Goal: Task Accomplishment & Management: Manage account settings

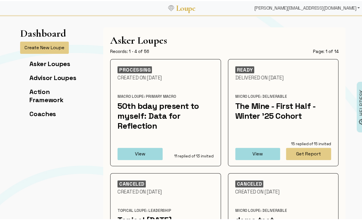
click at [326, 5] on div "[PERSON_NAME][EMAIL_ADDRESS][DOMAIN_NAME]" at bounding box center [307, 7] width 110 height 12
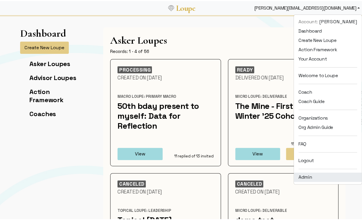
click at [301, 174] on link "Admin" at bounding box center [328, 176] width 68 height 9
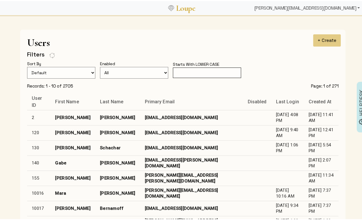
click at [311, 8] on div "[PERSON_NAME][EMAIL_ADDRESS][DOMAIN_NAME]" at bounding box center [307, 7] width 110 height 12
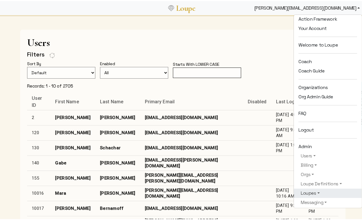
click at [306, 191] on link "Loupes" at bounding box center [327, 192] width 59 height 7
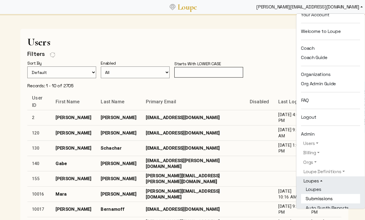
scroll to position [47, 0]
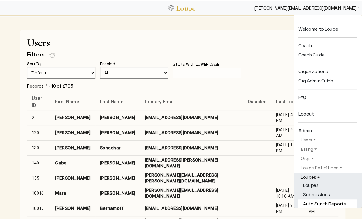
click at [307, 199] on link "Auto Synth Reports" at bounding box center [327, 202] width 59 height 9
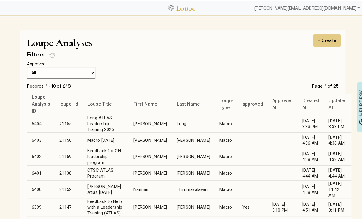
click at [172, 170] on td "Horvat Davey" at bounding box center [193, 172] width 43 height 15
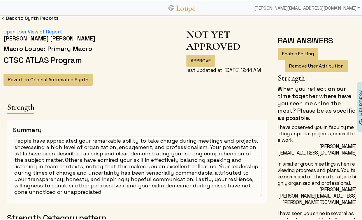
scroll to position [422, 0]
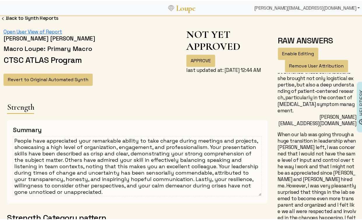
click at [327, 6] on div "[PERSON_NAME][EMAIL_ADDRESS][DOMAIN_NAME]" at bounding box center [307, 7] width 110 height 12
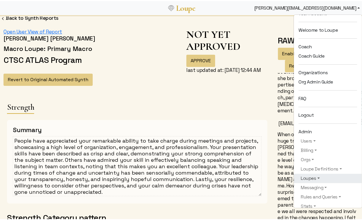
scroll to position [50, 0]
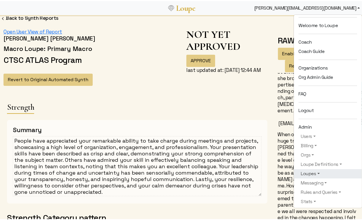
click at [309, 171] on link "Loupes" at bounding box center [327, 172] width 59 height 7
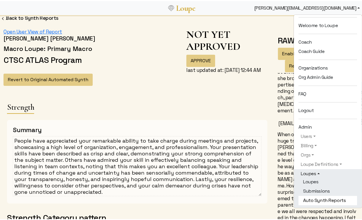
click at [313, 197] on link "Auto Synth Reports" at bounding box center [327, 199] width 59 height 9
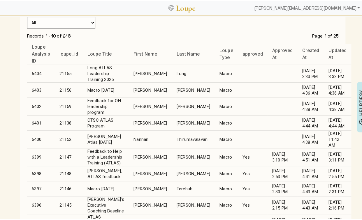
scroll to position [105, 0]
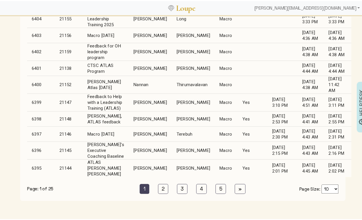
click at [172, 176] on td "Maholtz" at bounding box center [193, 167] width 43 height 18
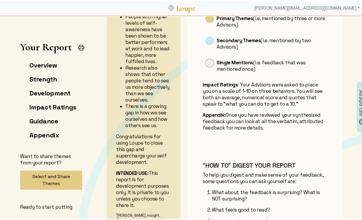
scroll to position [197, 0]
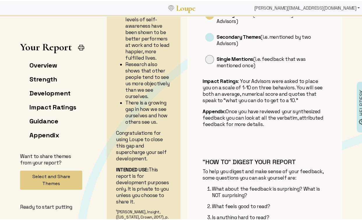
click at [339, 6] on div "[PERSON_NAME][EMAIL_ADDRESS][DOMAIN_NAME]" at bounding box center [307, 7] width 110 height 12
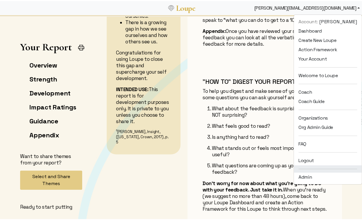
scroll to position [318, 0]
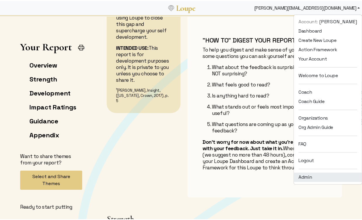
click at [307, 177] on link "Admin" at bounding box center [328, 176] width 68 height 9
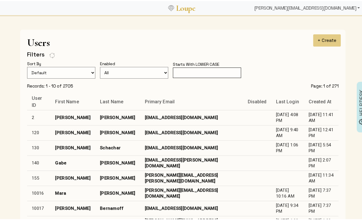
click at [322, 8] on div "[PERSON_NAME][EMAIL_ADDRESS][DOMAIN_NAME]" at bounding box center [307, 7] width 110 height 12
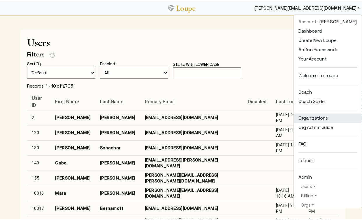
click at [320, 118] on link "Organizations" at bounding box center [328, 116] width 68 height 9
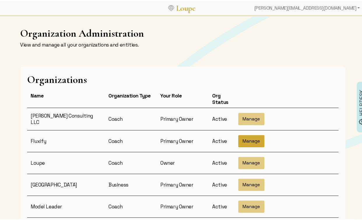
click at [248, 139] on button "Manage" at bounding box center [251, 140] width 26 height 12
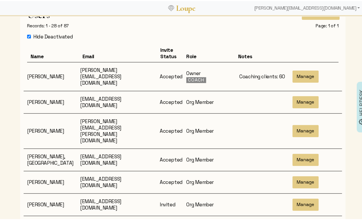
scroll to position [228, 0]
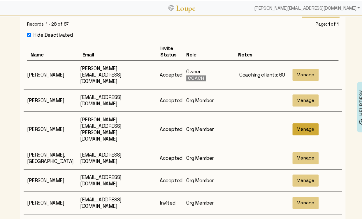
click at [301, 122] on button "Manage" at bounding box center [305, 128] width 26 height 12
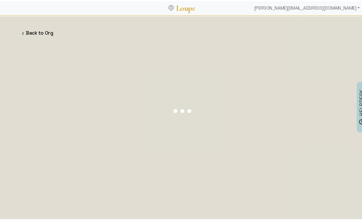
select select "20"
select select
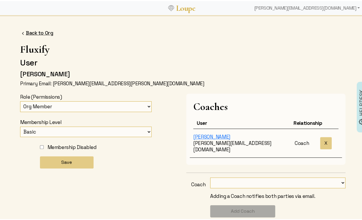
click at [32, 29] on link "Back to Org" at bounding box center [39, 32] width 27 height 6
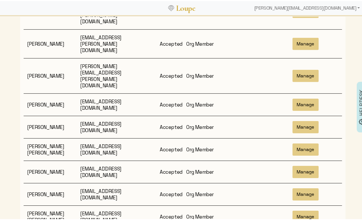
scroll to position [705, 0]
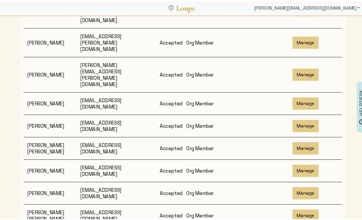
click at [323, 1] on div "[PERSON_NAME][EMAIL_ADDRESS][DOMAIN_NAME]" at bounding box center [307, 7] width 110 height 12
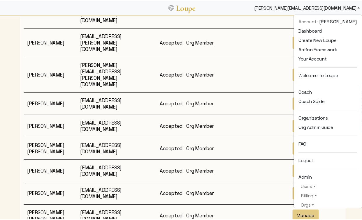
click at [324, 6] on div "[PERSON_NAME][EMAIL_ADDRESS][DOMAIN_NAME]" at bounding box center [307, 7] width 110 height 12
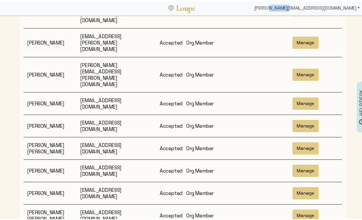
click at [324, 6] on div "[PERSON_NAME][EMAIL_ADDRESS][DOMAIN_NAME]" at bounding box center [307, 7] width 110 height 12
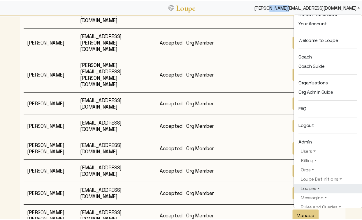
scroll to position [59, 0]
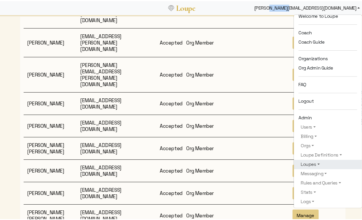
click at [309, 164] on link "Loupes" at bounding box center [327, 163] width 59 height 7
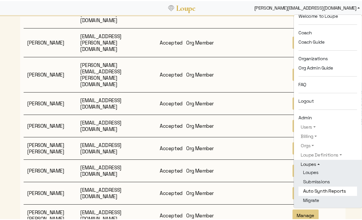
click at [315, 189] on link "Auto Synth Reports" at bounding box center [327, 190] width 59 height 9
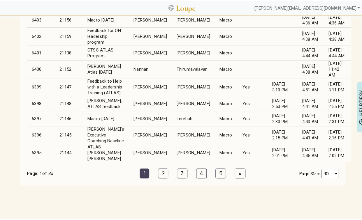
scroll to position [132, 0]
click at [163, 177] on link "2 (current)" at bounding box center [163, 173] width 10 height 10
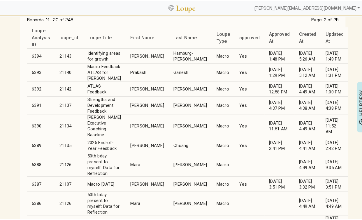
scroll to position [66, 0]
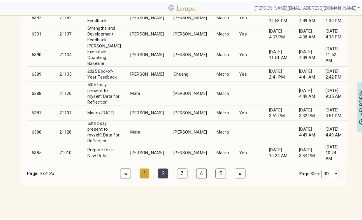
click at [144, 177] on link "1 (current)" at bounding box center [145, 173] width 10 height 10
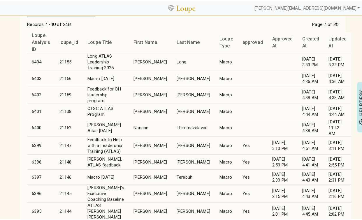
scroll to position [61, 0]
click at [141, 110] on td "Christine" at bounding box center [150, 110] width 43 height 15
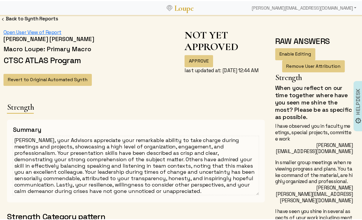
scroll to position [18, 0]
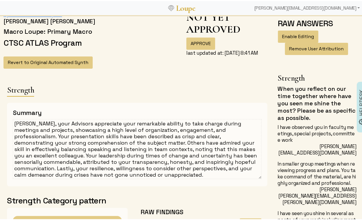
drag, startPoint x: 62, startPoint y: 136, endPoint x: 88, endPoint y: 135, distance: 25.4
click at [88, 135] on textarea "Christine, your Advisors appreciate your remarkable ability to take charge duri…" at bounding box center [137, 148] width 248 height 60
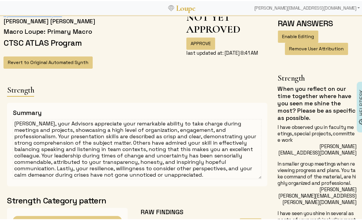
drag, startPoint x: 90, startPoint y: 142, endPoint x: 101, endPoint y: 142, distance: 11.1
click at [101, 142] on textarea "Christine, your Advisors appreciate your remarkable ability to take charge duri…" at bounding box center [137, 148] width 248 height 60
drag, startPoint x: 101, startPoint y: 142, endPoint x: 90, endPoint y: 143, distance: 11.7
click at [90, 143] on textarea "Christine, your Advisors appreciate your remarkable ability to take charge duri…" at bounding box center [137, 148] width 248 height 60
click at [108, 141] on textarea "Christine, your Advisors appreciate your remarkable ability to take charge duri…" at bounding box center [137, 148] width 248 height 60
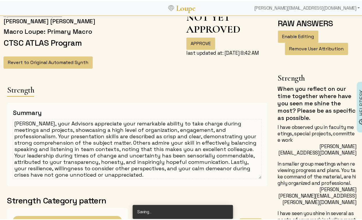
drag, startPoint x: 84, startPoint y: 154, endPoint x: 135, endPoint y: 155, distance: 50.4
click at [135, 155] on textarea "Christine, your Advisors appreciate your remarkable ability to take charge duri…" at bounding box center [137, 148] width 248 height 60
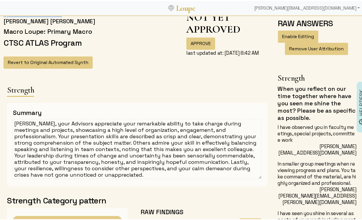
click at [135, 155] on textarea "Christine, your Advisors appreciate your remarkable ability to take charge duri…" at bounding box center [137, 148] width 248 height 60
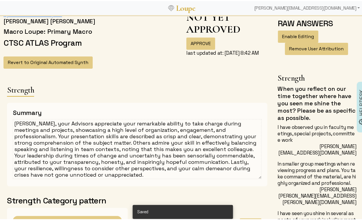
drag, startPoint x: 125, startPoint y: 157, endPoint x: 172, endPoint y: 156, distance: 46.9
click at [172, 156] on textarea "Christine, your Advisors appreciate your remarkable ability to take charge duri…" at bounding box center [137, 148] width 248 height 60
click at [73, 160] on textarea "Christine, your Advisors appreciate your remarkable ability to take charge duri…" at bounding box center [137, 148] width 248 height 60
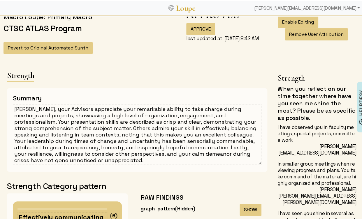
scroll to position [43, 0]
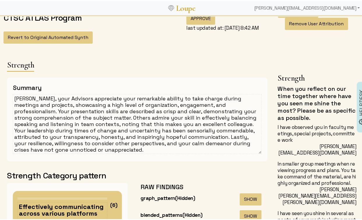
click at [195, 135] on textarea "Christine, your Advisors appreciate your remarkable ability to take charge duri…" at bounding box center [137, 123] width 248 height 60
drag, startPoint x: 123, startPoint y: 148, endPoint x: 6, endPoint y: 146, distance: 117.1
click at [6, 146] on div "Summary Christine, your Advisors appreciate your remarkable ability to take cha…" at bounding box center [136, 118] width 267 height 94
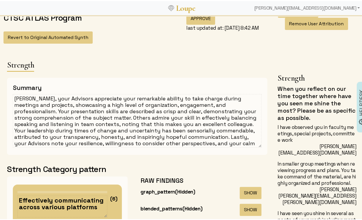
click at [243, 137] on textarea "Christine, your Advisors appreciate your remarkable ability to take charge duri…" at bounding box center [137, 120] width 248 height 54
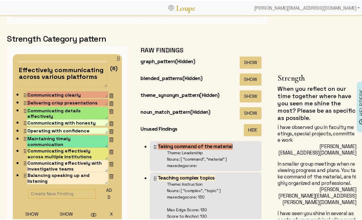
scroll to position [187, 0]
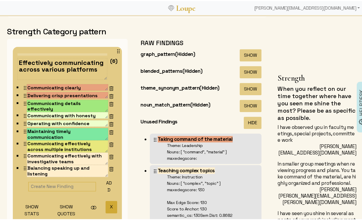
type textarea "[PERSON_NAME], your Advisors appreciate your remarkable ability to take charge …"
click at [105, 202] on button "X" at bounding box center [111, 206] width 12 height 13
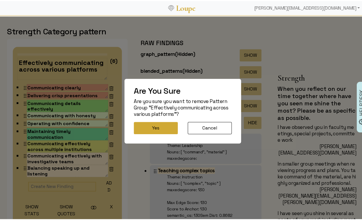
click at [145, 130] on button "Yes" at bounding box center [156, 127] width 44 height 12
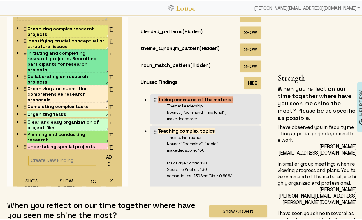
scroll to position [42, 0]
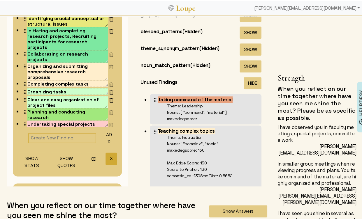
click at [107, 158] on button "X" at bounding box center [111, 157] width 12 height 13
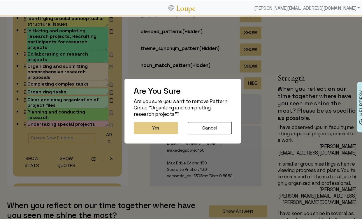
click at [147, 121] on div "Are You Sure Are you sure you want to remove Pattern Group "Organizing and comp…" at bounding box center [182, 110] width 117 height 65
click at [137, 130] on button "Yes" at bounding box center [156, 127] width 44 height 12
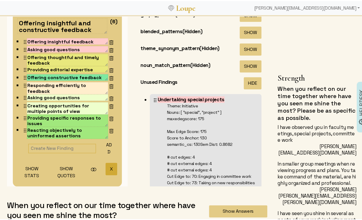
click at [106, 167] on button "X" at bounding box center [111, 168] width 12 height 13
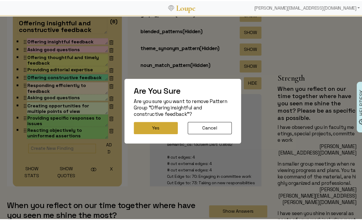
click at [158, 124] on button "Yes" at bounding box center [156, 127] width 44 height 12
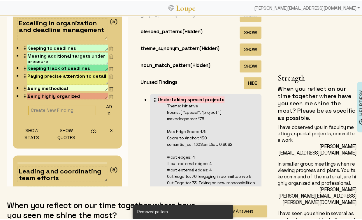
click at [107, 131] on button "X" at bounding box center [111, 130] width 12 height 13
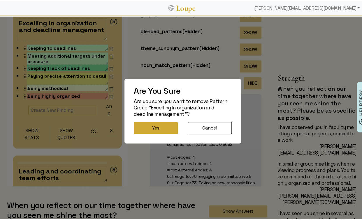
click at [163, 123] on button "Yes" at bounding box center [156, 127] width 44 height 12
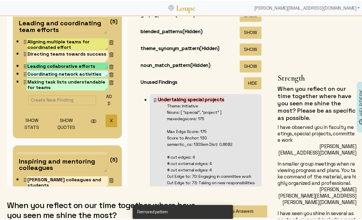
click at [106, 117] on button "X" at bounding box center [111, 119] width 12 height 13
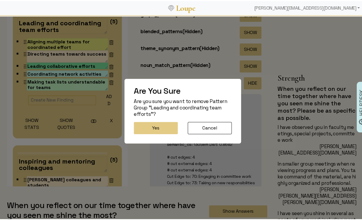
click at [145, 126] on button "Yes" at bounding box center [156, 127] width 44 height 12
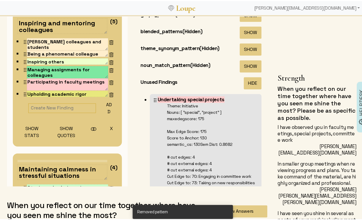
click at [105, 126] on button "X" at bounding box center [111, 127] width 12 height 13
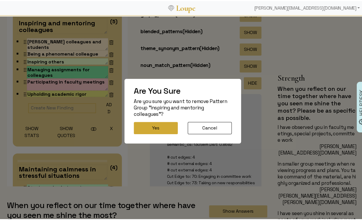
click at [140, 126] on button "Yes" at bounding box center [156, 127] width 44 height 12
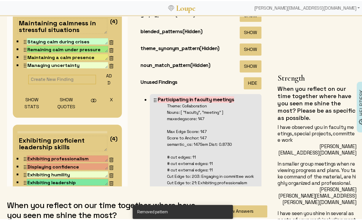
click at [105, 99] on button "X" at bounding box center [111, 99] width 12 height 13
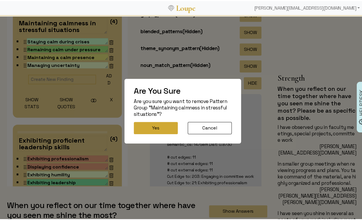
click at [140, 125] on button "Yes" at bounding box center [156, 127] width 44 height 12
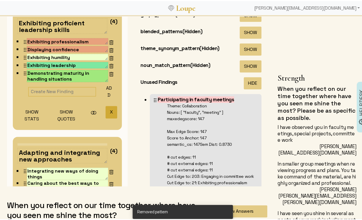
click at [105, 109] on button "X" at bounding box center [111, 111] width 12 height 13
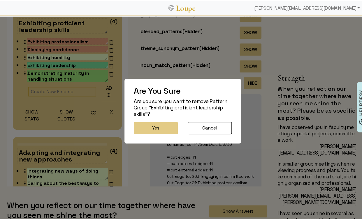
click at [143, 126] on button "Yes" at bounding box center [156, 127] width 44 height 12
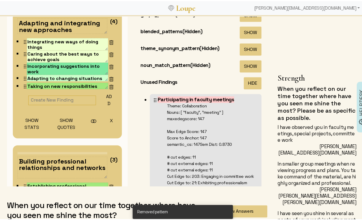
click at [105, 116] on button "X" at bounding box center [111, 119] width 12 height 13
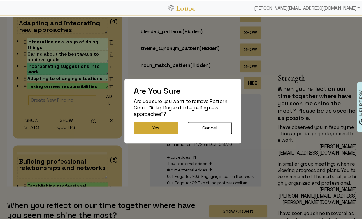
click at [146, 124] on button "Yes" at bounding box center [156, 127] width 44 height 12
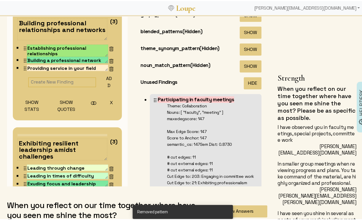
click at [105, 102] on button "X" at bounding box center [111, 101] width 12 height 13
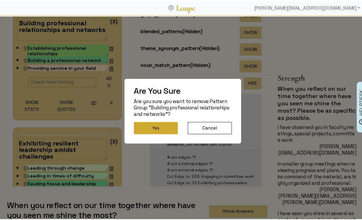
click at [138, 126] on button "Yes" at bounding box center [156, 127] width 44 height 12
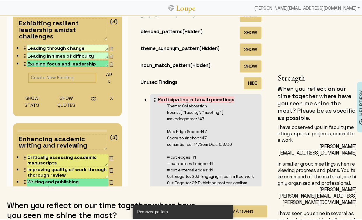
click at [105, 96] on button "X" at bounding box center [111, 97] width 12 height 13
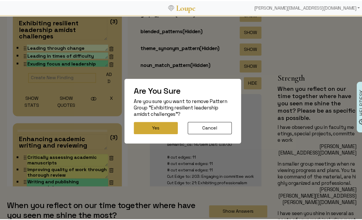
click at [149, 127] on button "Yes" at bounding box center [156, 127] width 44 height 12
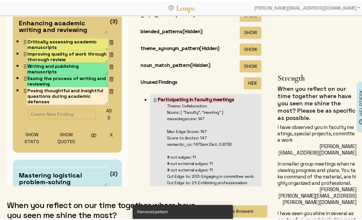
click at [105, 129] on button "X" at bounding box center [111, 134] width 12 height 13
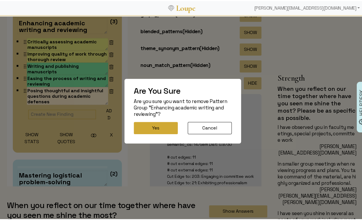
click at [147, 128] on button "Yes" at bounding box center [156, 127] width 44 height 12
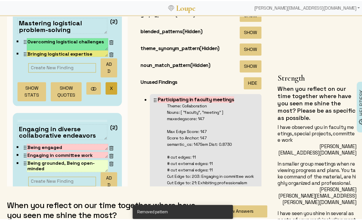
click at [105, 85] on button "X" at bounding box center [111, 87] width 12 height 13
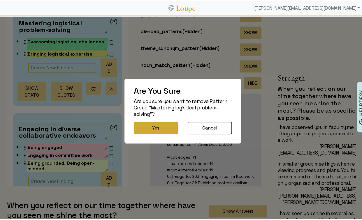
click at [151, 125] on button "Yes" at bounding box center [156, 127] width 44 height 12
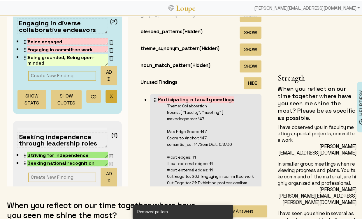
click at [105, 93] on button "X" at bounding box center [111, 95] width 12 height 13
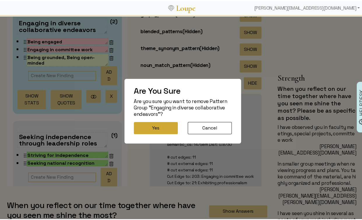
click at [144, 127] on button "Yes" at bounding box center [156, 127] width 44 height 12
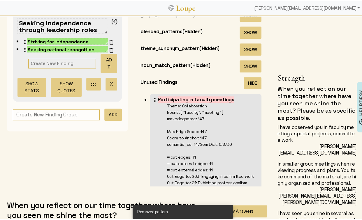
click at [105, 83] on button "X" at bounding box center [111, 83] width 12 height 13
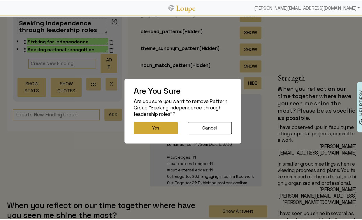
click at [154, 125] on button "Yes" at bounding box center [156, 127] width 44 height 12
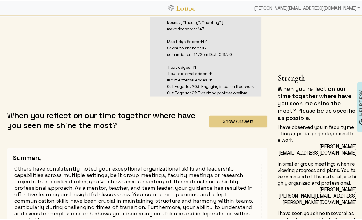
scroll to position [385, 0]
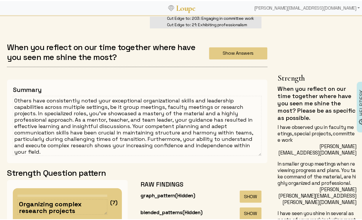
click at [89, 113] on textarea "Others have consistently noted your exceptional organizational skills and leade…" at bounding box center [137, 125] width 248 height 60
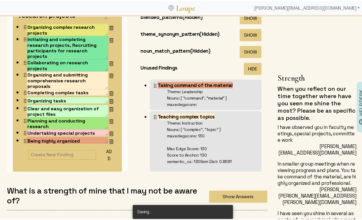
scroll to position [671, 0]
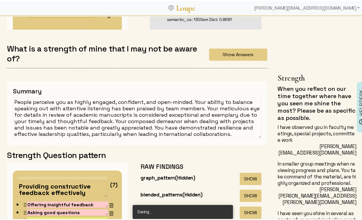
click at [89, 127] on textarea "People perceive you as highly engaged, confident, and open-minded. Your ability…" at bounding box center [137, 116] width 248 height 41
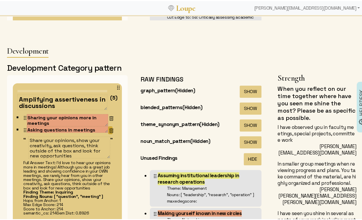
scroll to position [90, 0]
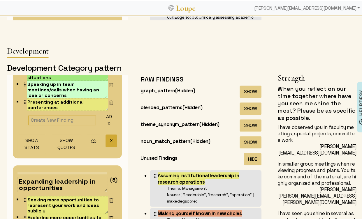
click at [106, 135] on button "X" at bounding box center [111, 139] width 12 height 13
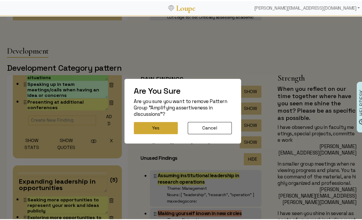
click at [158, 129] on button "Yes" at bounding box center [156, 127] width 44 height 12
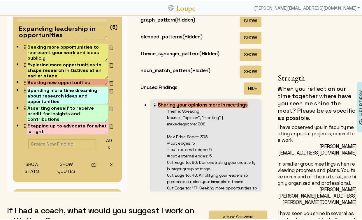
scroll to position [1041, 0]
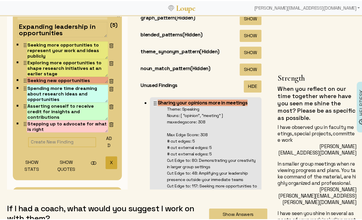
click at [106, 159] on button "X" at bounding box center [111, 161] width 12 height 13
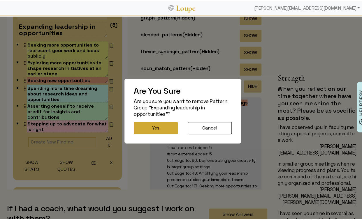
click at [140, 125] on button "Yes" at bounding box center [156, 127] width 44 height 12
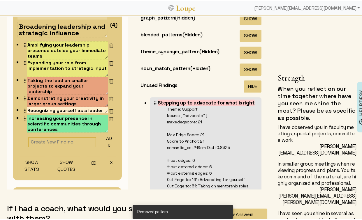
click at [106, 159] on button "X" at bounding box center [111, 161] width 12 height 13
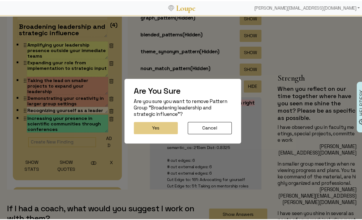
click at [140, 127] on button "Yes" at bounding box center [156, 127] width 44 height 12
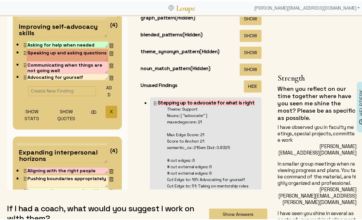
click at [105, 107] on button "X" at bounding box center [111, 111] width 12 height 13
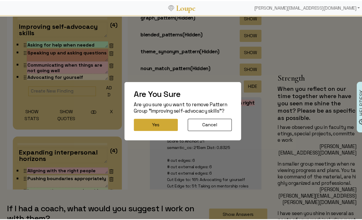
drag, startPoint x: 141, startPoint y: 110, endPoint x: 142, endPoint y: 119, distance: 9.4
click at [141, 111] on p "Are you sure you want to remove Pattern Group "Improving self-advocacy skills"?" at bounding box center [183, 106] width 98 height 13
click at [142, 120] on button "Yes" at bounding box center [156, 124] width 44 height 12
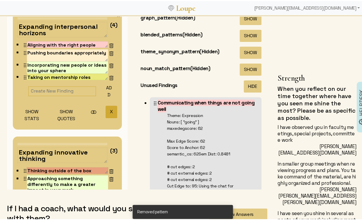
click at [106, 110] on button "X" at bounding box center [111, 111] width 12 height 13
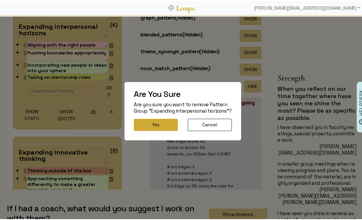
click at [139, 120] on button "Yes" at bounding box center [156, 124] width 44 height 12
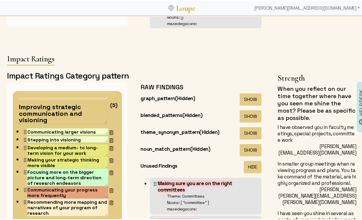
scroll to position [1747, 0]
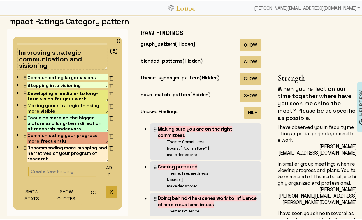
click at [105, 190] on button "X" at bounding box center [111, 191] width 12 height 13
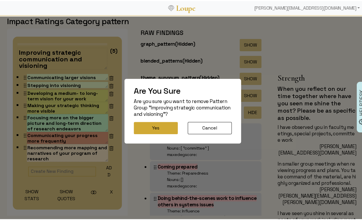
click at [140, 132] on div "Are You Sure Are you sure you want to remove Pattern Group "Improving strategic…" at bounding box center [182, 110] width 117 height 65
click at [140, 131] on button "Yes" at bounding box center [156, 127] width 44 height 12
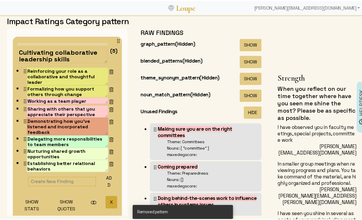
click at [105, 198] on button "X" at bounding box center [111, 201] width 12 height 13
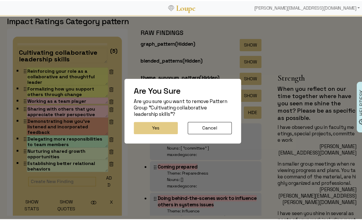
click at [137, 128] on button "Yes" at bounding box center [156, 127] width 44 height 12
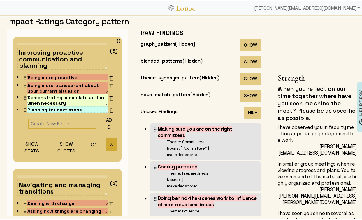
click at [105, 144] on button "X" at bounding box center [111, 143] width 12 height 13
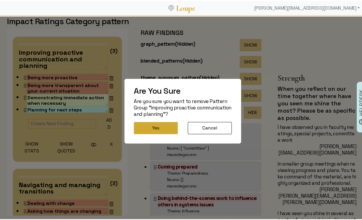
click at [139, 125] on button "Yes" at bounding box center [156, 127] width 44 height 12
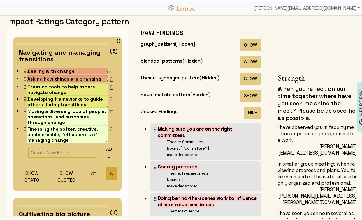
click at [105, 169] on button "X" at bounding box center [111, 172] width 12 height 13
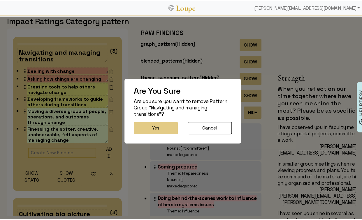
click at [140, 127] on button "Yes" at bounding box center [156, 127] width 44 height 12
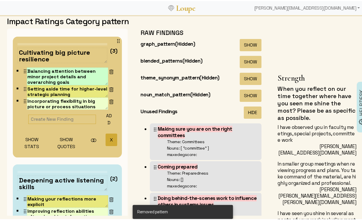
click at [105, 136] on button "X" at bounding box center [111, 139] width 12 height 13
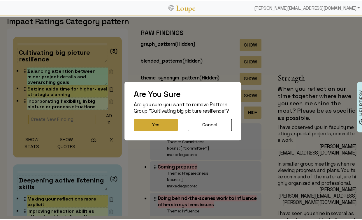
click at [140, 126] on button "Yes" at bounding box center [156, 124] width 44 height 12
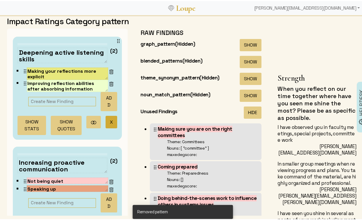
click at [105, 122] on button "X" at bounding box center [111, 121] width 12 height 13
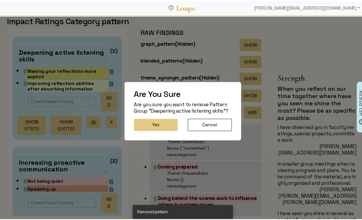
click at [139, 121] on button "Yes" at bounding box center [156, 124] width 44 height 12
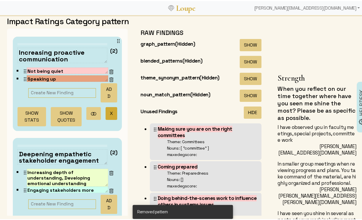
click at [105, 113] on button "X" at bounding box center [111, 112] width 12 height 13
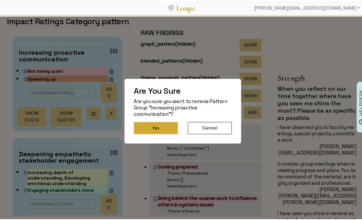
click at [139, 127] on button "Yes" at bounding box center [156, 127] width 44 height 12
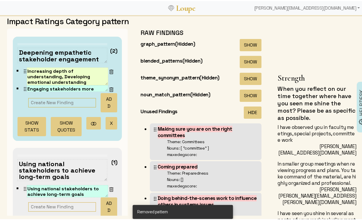
click at [105, 119] on button "X" at bounding box center [111, 122] width 12 height 13
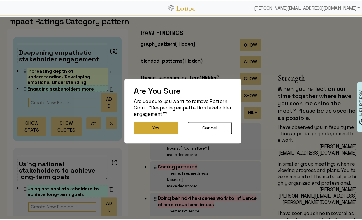
click at [140, 120] on div "Are You Sure Are you sure you want to remove Pattern Group "Deepening empatheti…" at bounding box center [182, 110] width 117 height 65
click at [140, 123] on button "Yes" at bounding box center [156, 127] width 44 height 12
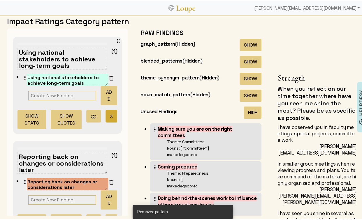
click at [108, 116] on button "X" at bounding box center [111, 115] width 12 height 13
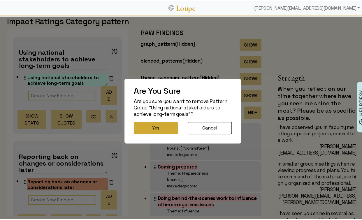
click at [142, 126] on button "Yes" at bounding box center [156, 127] width 44 height 12
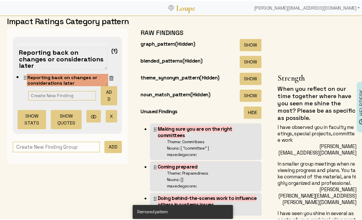
click at [105, 115] on button "X" at bounding box center [111, 115] width 12 height 13
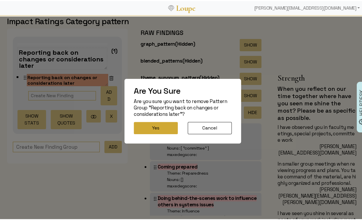
click at [138, 128] on button "Yes" at bounding box center [156, 127] width 44 height 12
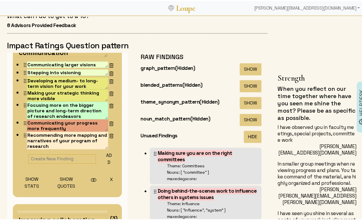
scroll to position [83, 0]
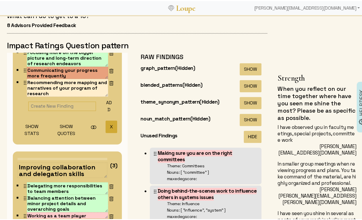
click at [105, 126] on button "X" at bounding box center [111, 125] width 12 height 13
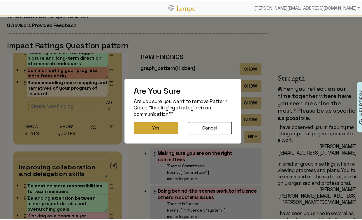
click at [144, 127] on button "Yes" at bounding box center [156, 127] width 44 height 12
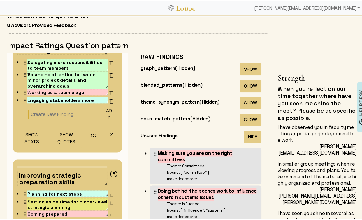
scroll to position [35, 0]
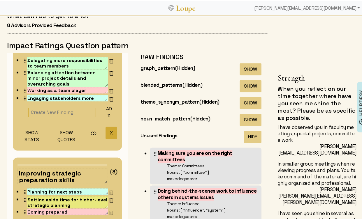
click at [105, 131] on button "X" at bounding box center [111, 132] width 12 height 13
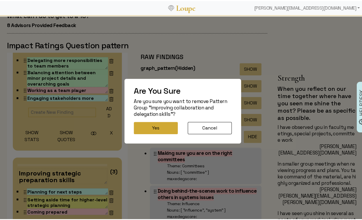
click at [147, 128] on button "Yes" at bounding box center [156, 127] width 44 height 12
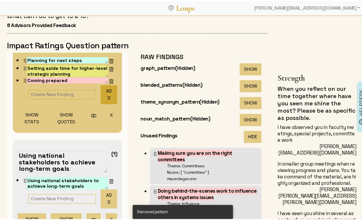
scroll to position [0, 0]
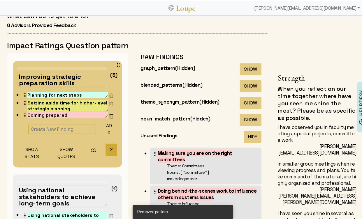
click at [105, 147] on button "X" at bounding box center [111, 148] width 12 height 13
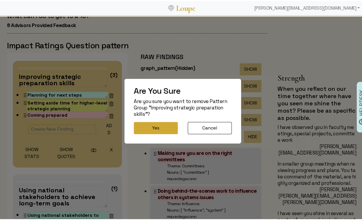
click at [142, 128] on button "Yes" at bounding box center [156, 127] width 44 height 12
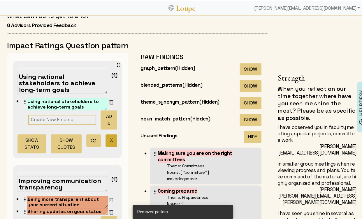
click at [105, 140] on button "X" at bounding box center [111, 139] width 12 height 13
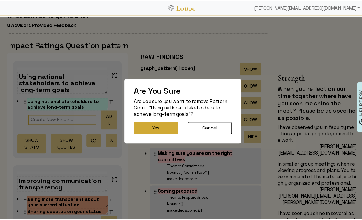
click at [146, 132] on button "Yes" at bounding box center [156, 127] width 44 height 12
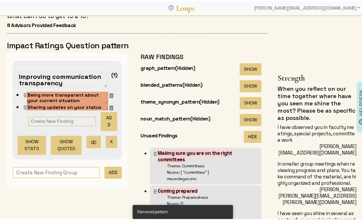
click at [105, 138] on button "X" at bounding box center [111, 141] width 12 height 13
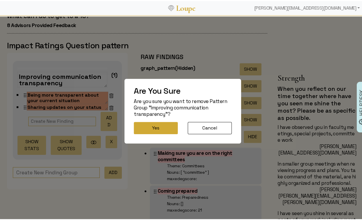
click at [142, 128] on button "Yes" at bounding box center [156, 127] width 44 height 12
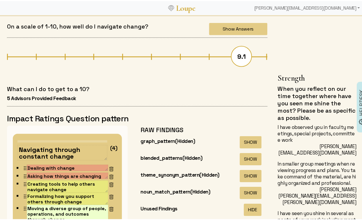
scroll to position [2600, 0]
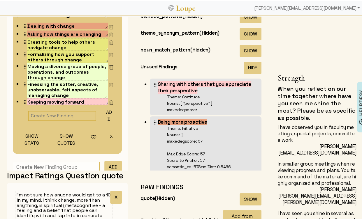
click at [107, 131] on button "X" at bounding box center [111, 135] width 12 height 13
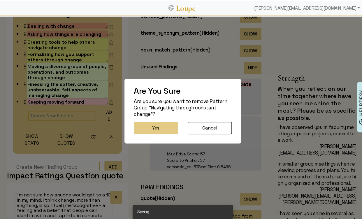
drag, startPoint x: 140, startPoint y: 128, endPoint x: 136, endPoint y: 127, distance: 3.5
click at [140, 128] on button "Yes" at bounding box center [156, 127] width 44 height 12
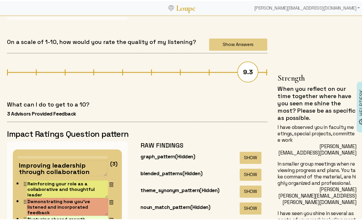
scroll to position [3027, 0]
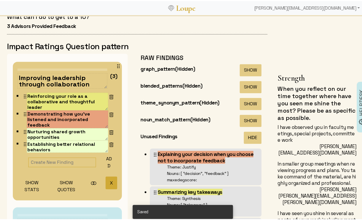
click at [105, 177] on button "X" at bounding box center [111, 181] width 12 height 13
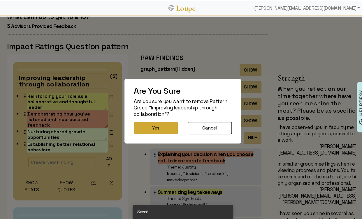
click at [146, 126] on button "Yes" at bounding box center [156, 127] width 44 height 12
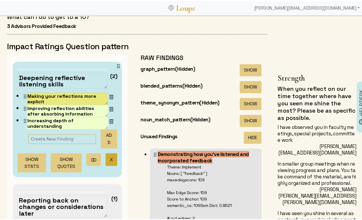
click at [105, 160] on button "X" at bounding box center [111, 158] width 12 height 13
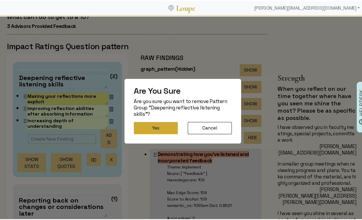
click at [142, 131] on button "Yes" at bounding box center [156, 127] width 44 height 12
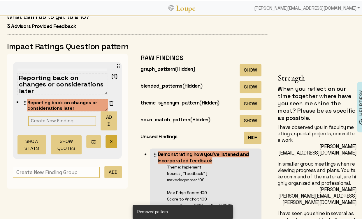
scroll to position [543, 0]
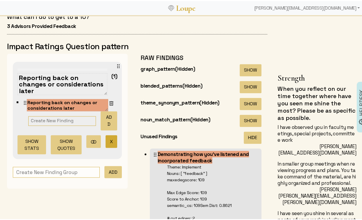
click at [105, 140] on button "X" at bounding box center [111, 140] width 12 height 13
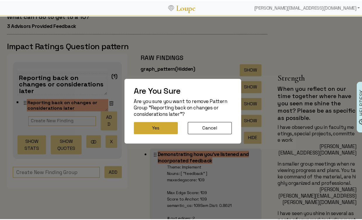
click at [143, 127] on button "Yes" at bounding box center [156, 127] width 44 height 12
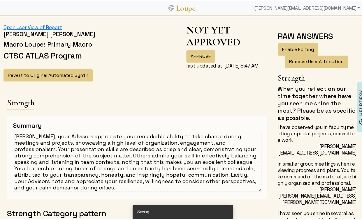
scroll to position [0, 0]
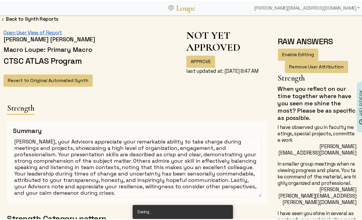
click at [53, 32] on link "Open User View of Report" at bounding box center [32, 31] width 59 height 6
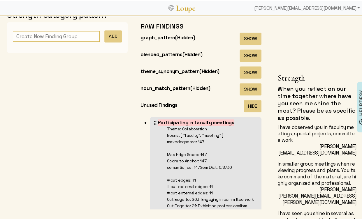
scroll to position [428, 0]
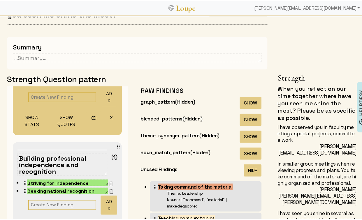
click at [13, 141] on li "Building professional independence and recognition (1) Striving for independenc…" at bounding box center [67, 195] width 109 height 108
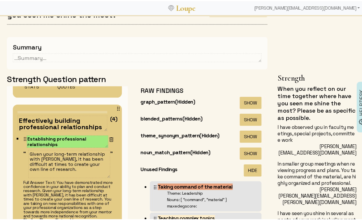
scroll to position [515, 0]
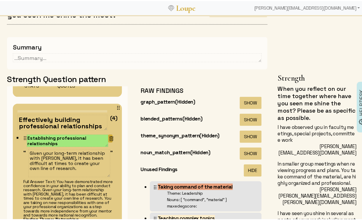
click at [108, 136] on img at bounding box center [111, 138] width 6 height 6
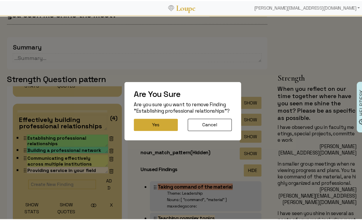
click at [148, 126] on button "Yes" at bounding box center [156, 124] width 44 height 12
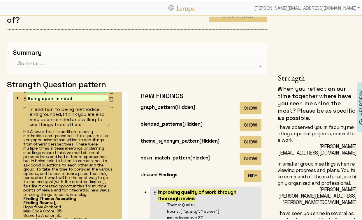
scroll to position [6, 0]
click at [108, 97] on img at bounding box center [111, 98] width 6 height 6
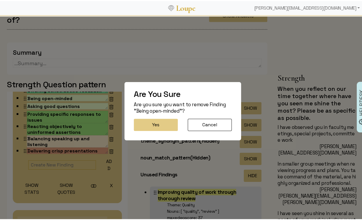
scroll to position [0, 0]
click at [149, 125] on button "Yes" at bounding box center [156, 124] width 44 height 12
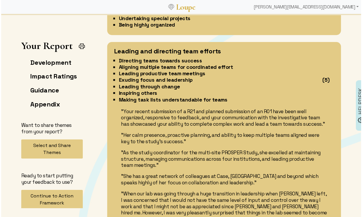
scroll to position [753, 0]
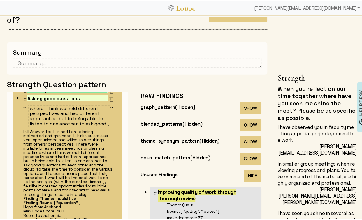
scroll to position [0, 0]
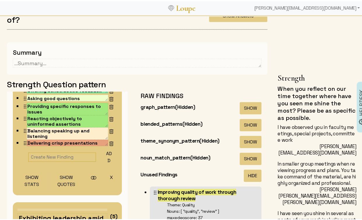
click at [108, 141] on img at bounding box center [111, 143] width 6 height 6
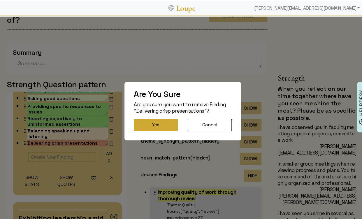
click at [153, 120] on button "Yes" at bounding box center [156, 124] width 44 height 12
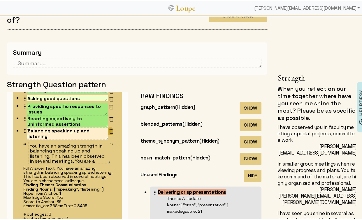
click at [108, 130] on img at bounding box center [111, 131] width 6 height 6
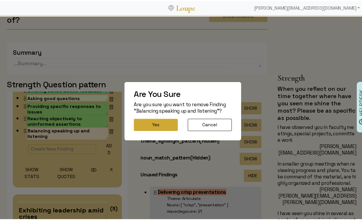
click at [145, 122] on button "Yes" at bounding box center [156, 124] width 44 height 12
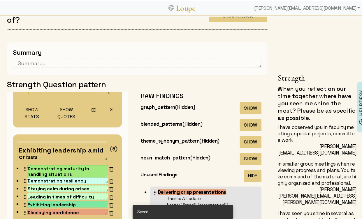
scroll to position [142, 0]
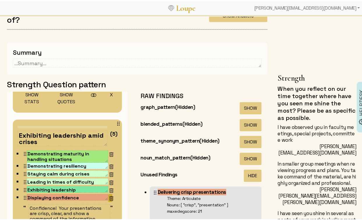
click at [108, 198] on img at bounding box center [111, 198] width 6 height 6
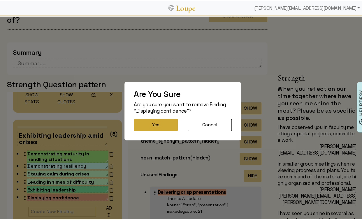
click at [154, 124] on button "Yes" at bounding box center [156, 124] width 44 height 12
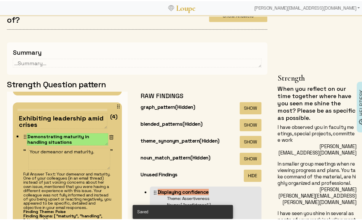
scroll to position [161, 0]
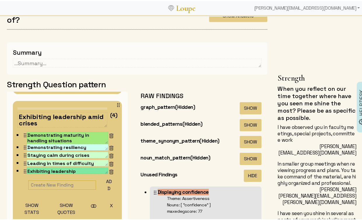
click at [84, 115] on textarea "Exhibiting leadership amid crises" at bounding box center [62, 118] width 90 height 15
type textarea "Exhibiting leadership, even amid crises"
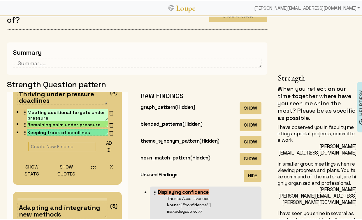
scroll to position [454, 0]
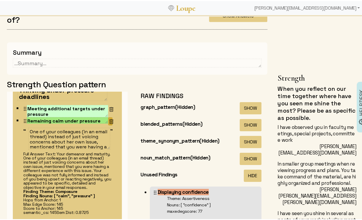
click at [108, 120] on img at bounding box center [111, 121] width 6 height 6
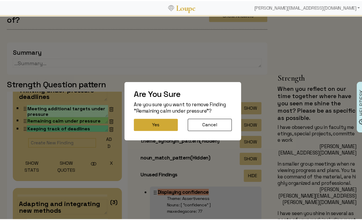
click at [149, 123] on button "Yes" at bounding box center [156, 124] width 44 height 12
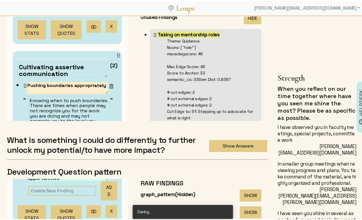
scroll to position [404, 0]
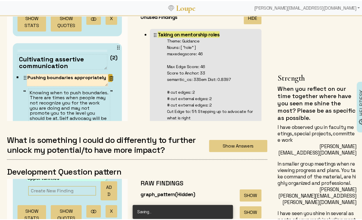
click at [108, 74] on img at bounding box center [111, 77] width 6 height 6
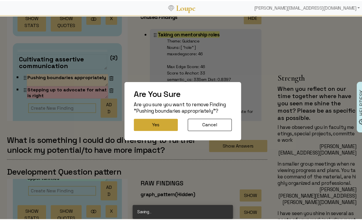
click at [145, 126] on button "Yes" at bounding box center [156, 124] width 44 height 12
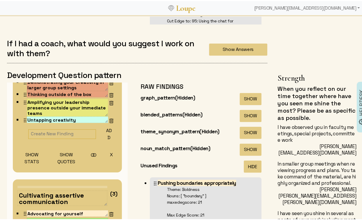
scroll to position [0, 0]
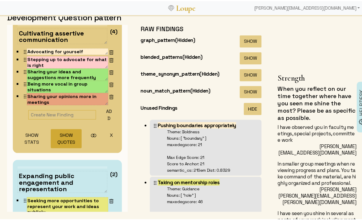
click at [68, 133] on button "SHOW QUOTES" at bounding box center [66, 137] width 31 height 19
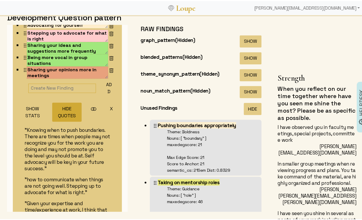
click at [68, 115] on button "HIDE QUOTES" at bounding box center [66, 110] width 29 height 19
